Goal: Task Accomplishment & Management: Complete application form

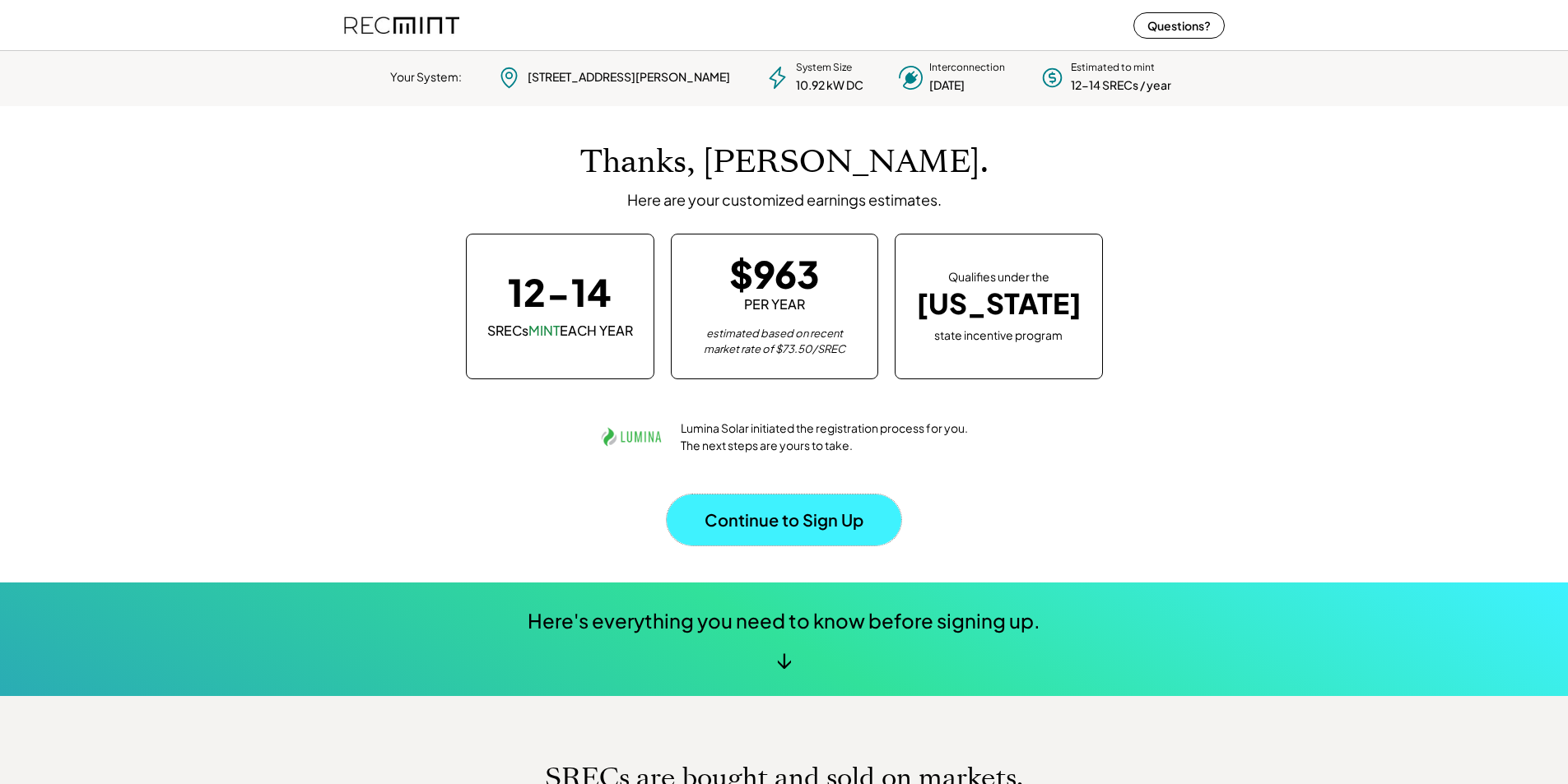
click at [803, 519] on button "Continue to Sign Up" at bounding box center [784, 520] width 234 height 51
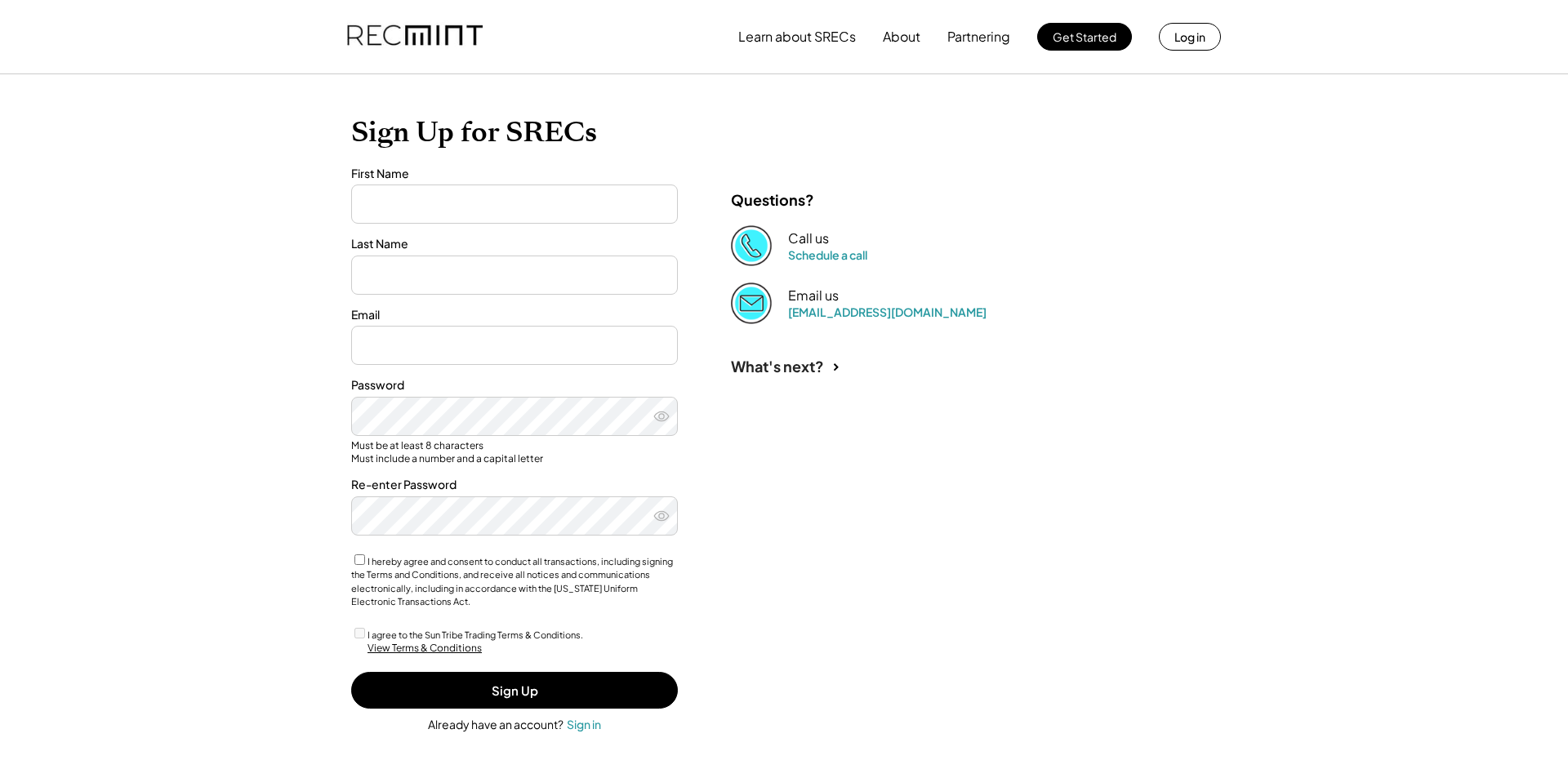
type input "*****"
type input "**********"
